Goal: Check status: Check status

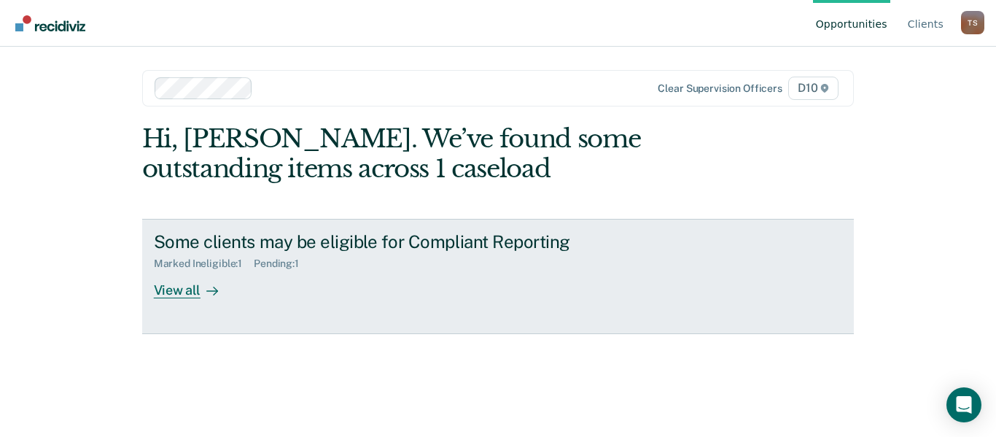
click at [184, 293] on div "View all" at bounding box center [195, 284] width 82 height 28
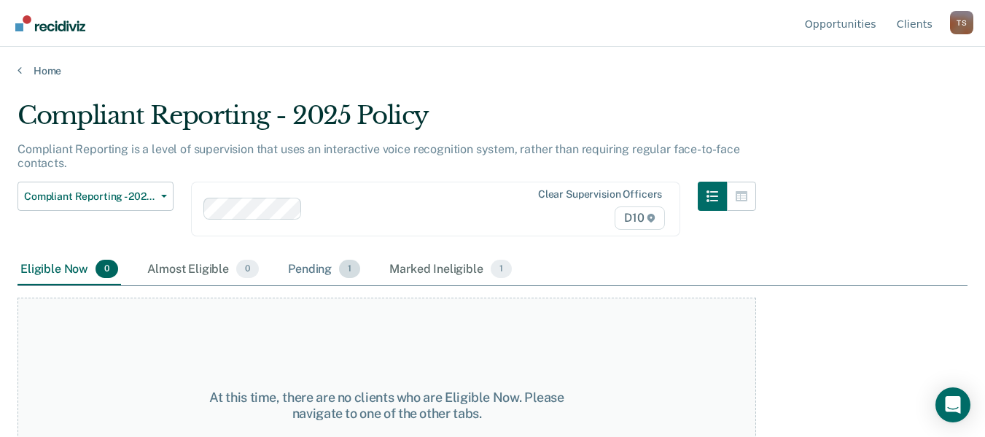
click at [330, 273] on div "Pending 1" at bounding box center [324, 270] width 78 height 32
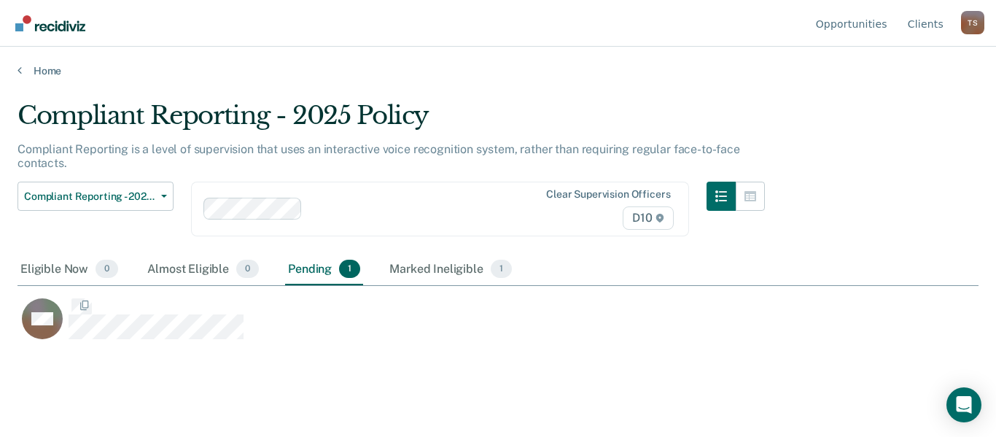
scroll to position [216, 950]
click at [210, 269] on div "Almost Eligible 0" at bounding box center [202, 270] width 117 height 32
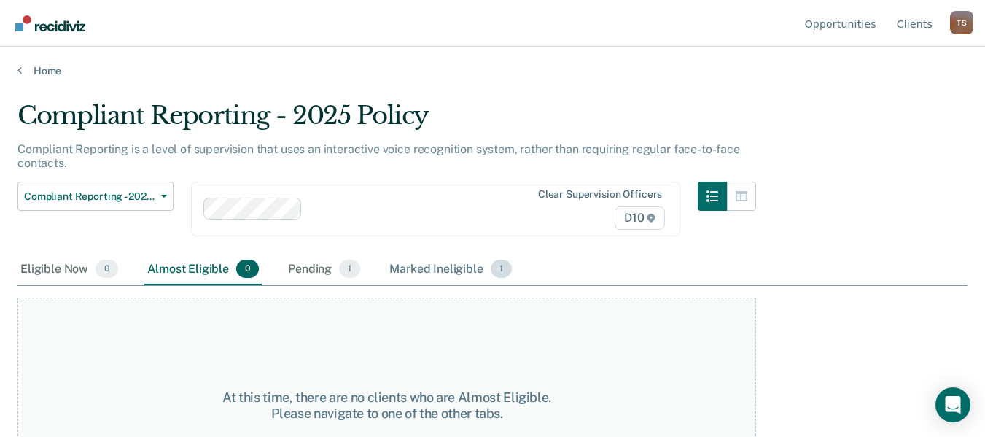
click at [443, 272] on div "Marked Ineligible 1" at bounding box center [450, 270] width 128 height 32
